Goal: Transaction & Acquisition: Obtain resource

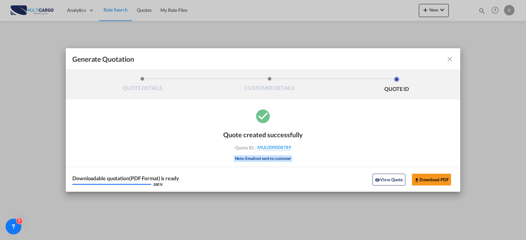
click at [459, 60] on md-toolbar "Generate Quotation" at bounding box center [263, 59] width 394 height 22
click at [453, 59] on md-toolbar "Generate Quotation" at bounding box center [263, 59] width 394 height 22
drag, startPoint x: 450, startPoint y: 60, endPoint x: 424, endPoint y: 56, distance: 26.3
click at [450, 60] on md-icon "icon-close fg-AAA8AD cursor m-0" at bounding box center [450, 59] width 8 height 8
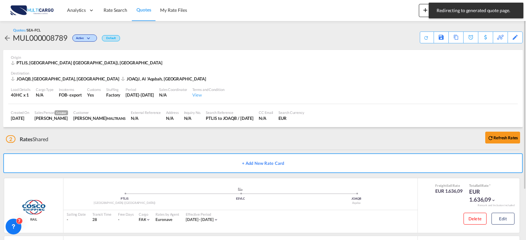
click at [129, 34] on div "Quotes / SEA-FCL MUL000008789 Active Default Save As Template Copy Quote Set Re…" at bounding box center [262, 36] width 519 height 16
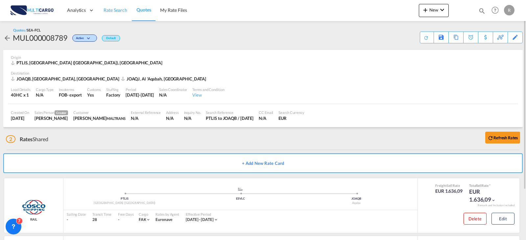
click at [117, 5] on link "Rate Search" at bounding box center [115, 10] width 33 height 21
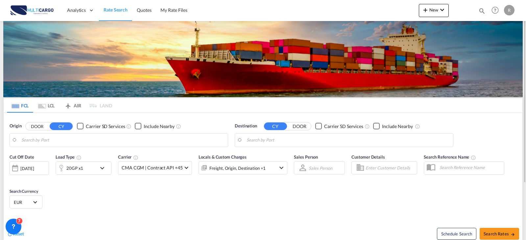
type input "[GEOGRAPHIC_DATA] ([GEOGRAPHIC_DATA]), PTLIS"
type input "Aqaba, JOAQB"
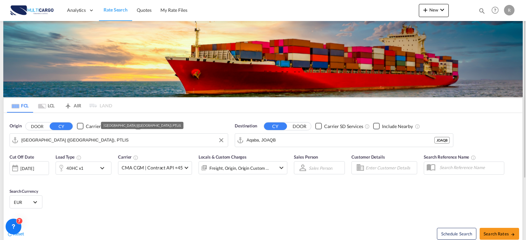
click at [66, 142] on input "[GEOGRAPHIC_DATA] ([GEOGRAPHIC_DATA]), PTLIS" at bounding box center [122, 140] width 203 height 10
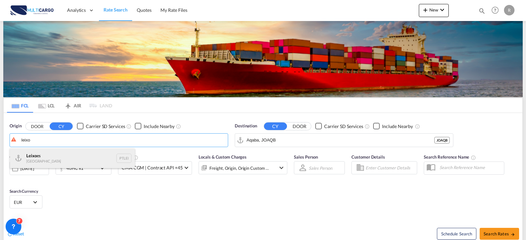
click at [47, 156] on div "Leixo es Portugal PTLEI" at bounding box center [72, 159] width 125 height 20
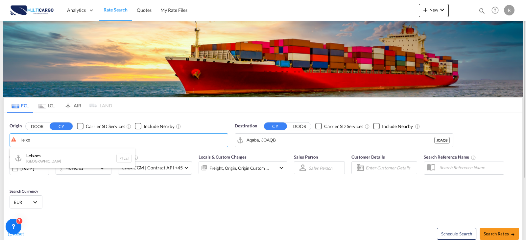
type input "Leixoes, PTLEI"
click at [271, 143] on input "Aqaba, JOAQB" at bounding box center [347, 140] width 203 height 10
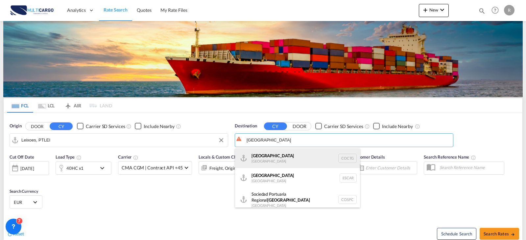
click at [264, 158] on div "[GEOGRAPHIC_DATA] [GEOGRAPHIC_DATA] COCTG" at bounding box center [297, 159] width 125 height 20
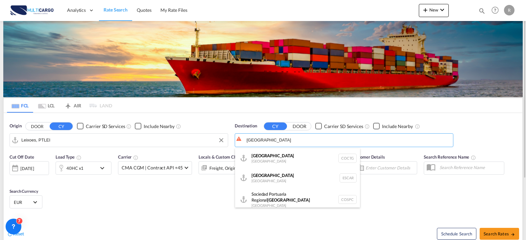
type input "[GEOGRAPHIC_DATA], COCTG"
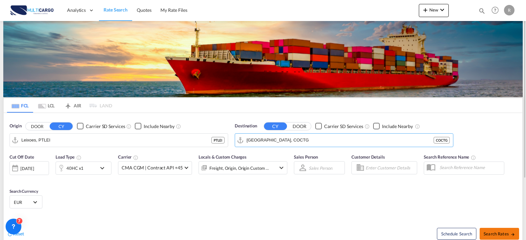
click at [503, 239] on button "Search Rates" at bounding box center [498, 234] width 39 height 12
type input "PTLEI to COCTG / [DATE]"
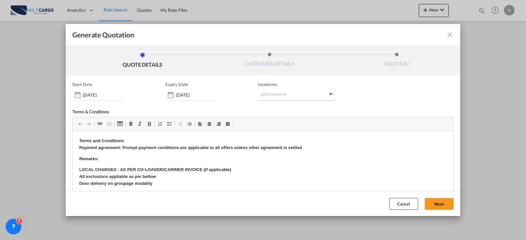
click at [269, 95] on md-select "Select Incoterms EXW - import Ex Works FAS - export Free Alongside Ship DAP - i…" at bounding box center [296, 95] width 76 height 12
type md-option "[object Object]"
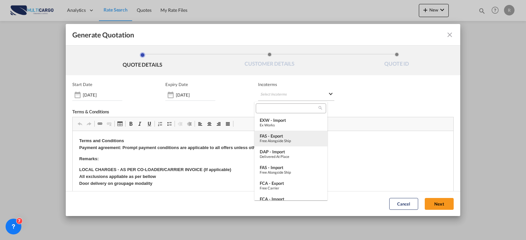
type md-option "[object Object]"
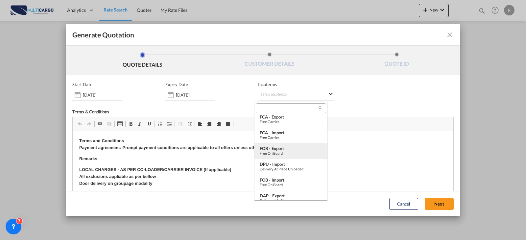
click at [287, 155] on div "Free on Board" at bounding box center [291, 153] width 62 height 4
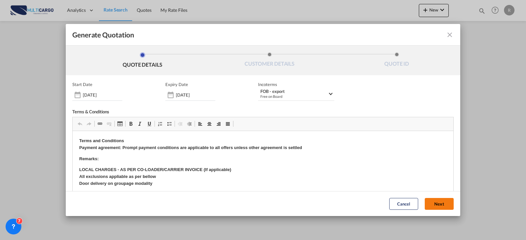
click at [435, 207] on button "Next" at bounding box center [439, 204] width 29 height 12
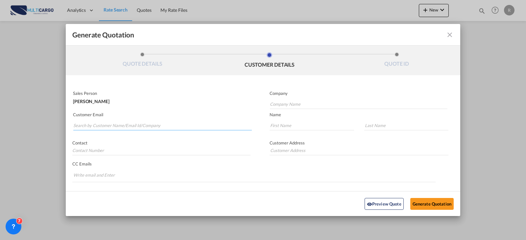
click at [145, 123] on input "Search by Customer Name/Email Id/Company" at bounding box center [162, 126] width 178 height 10
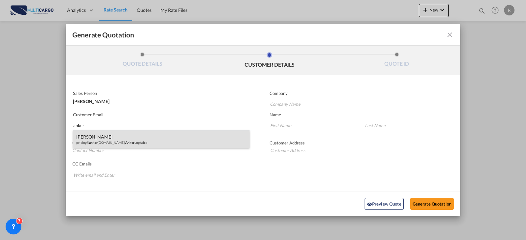
type input "anker"
click at [141, 137] on div "[PERSON_NAME] pricing@ anker [DOMAIN_NAME] | Anker Logistica" at bounding box center [161, 139] width 176 height 18
type input "Anker Logistica"
type input "[EMAIL_ADDRESS][DOMAIN_NAME]"
type input "[PERSON_NAME]"
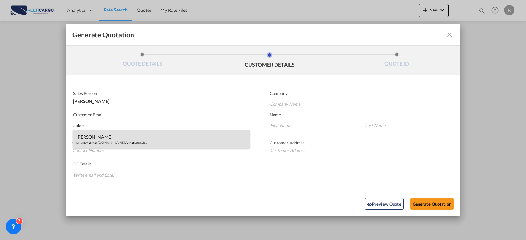
type input "[PERSON_NAME]"
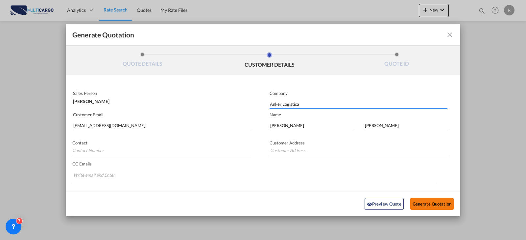
click at [430, 203] on button "Generate Quotation" at bounding box center [431, 204] width 43 height 12
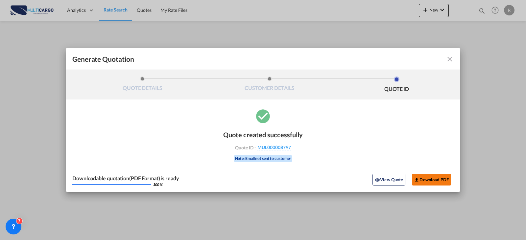
click at [422, 183] on button "Download PDF" at bounding box center [431, 180] width 39 height 12
